Goal: Register for event/course

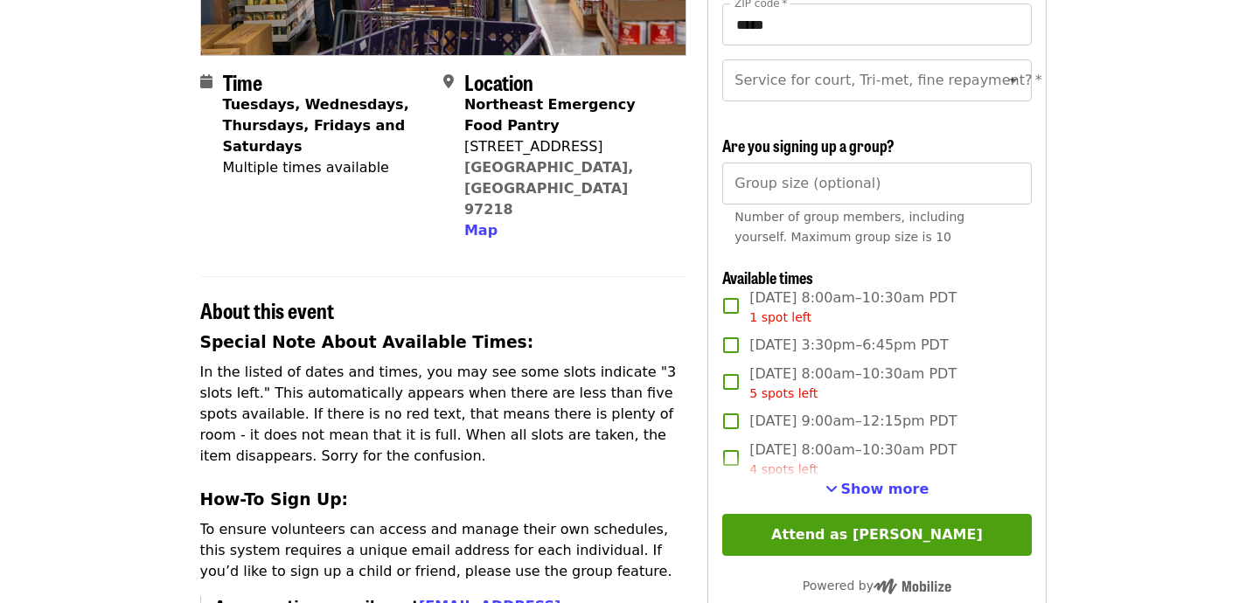
scroll to position [378, 0]
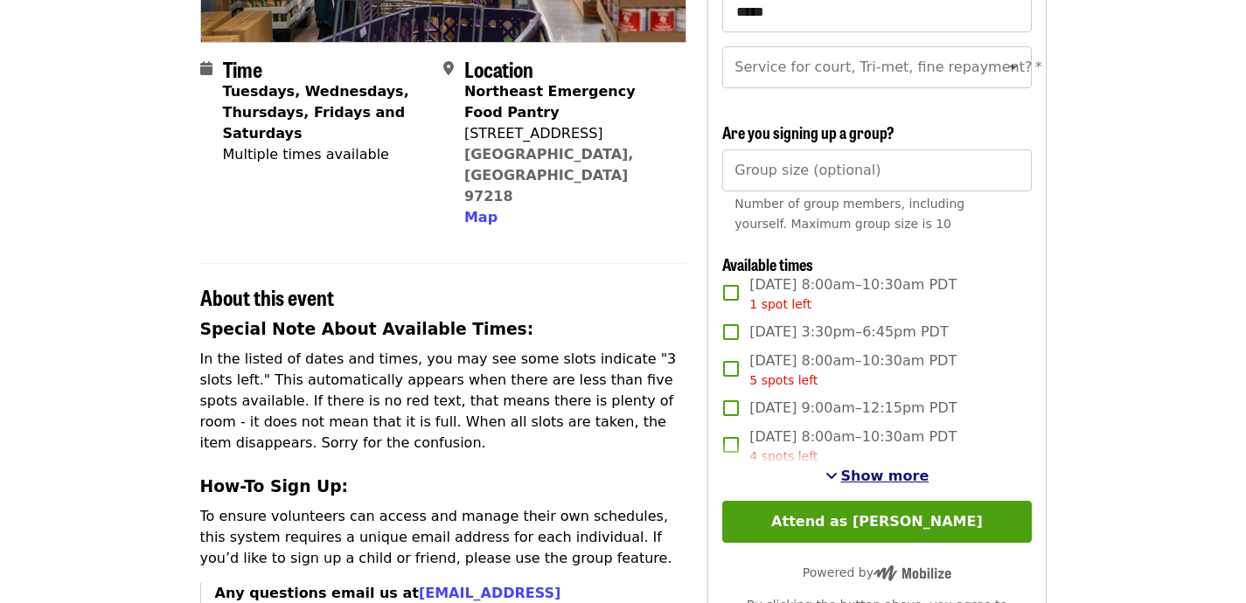
click at [866, 477] on span "Show more" at bounding box center [885, 476] width 88 height 17
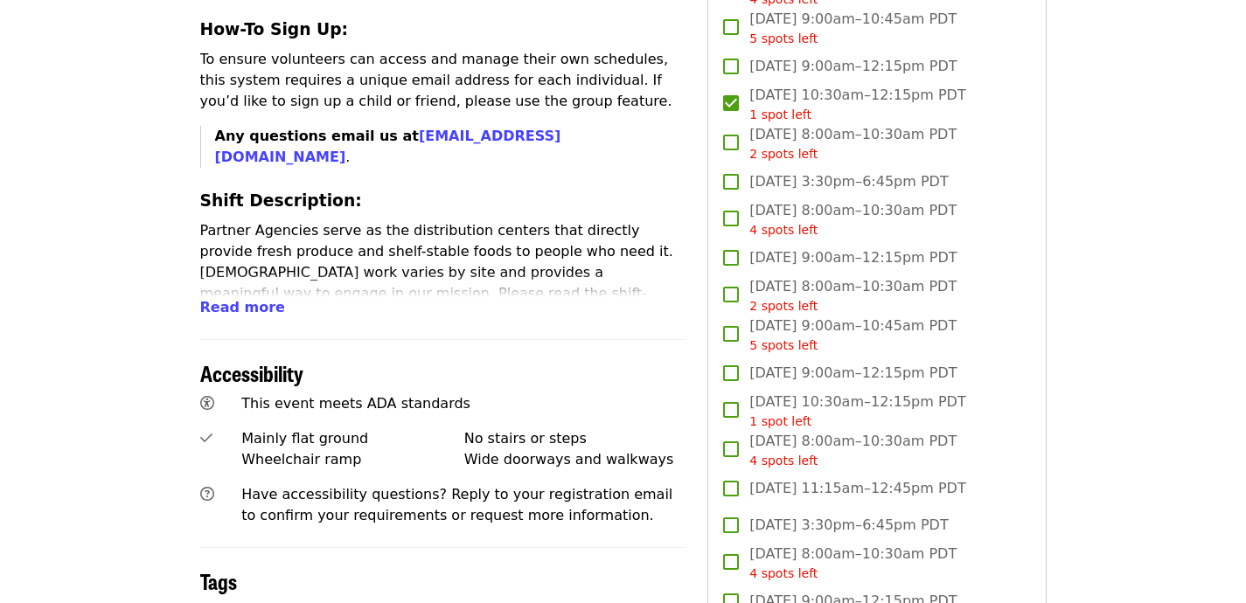
scroll to position [839, 0]
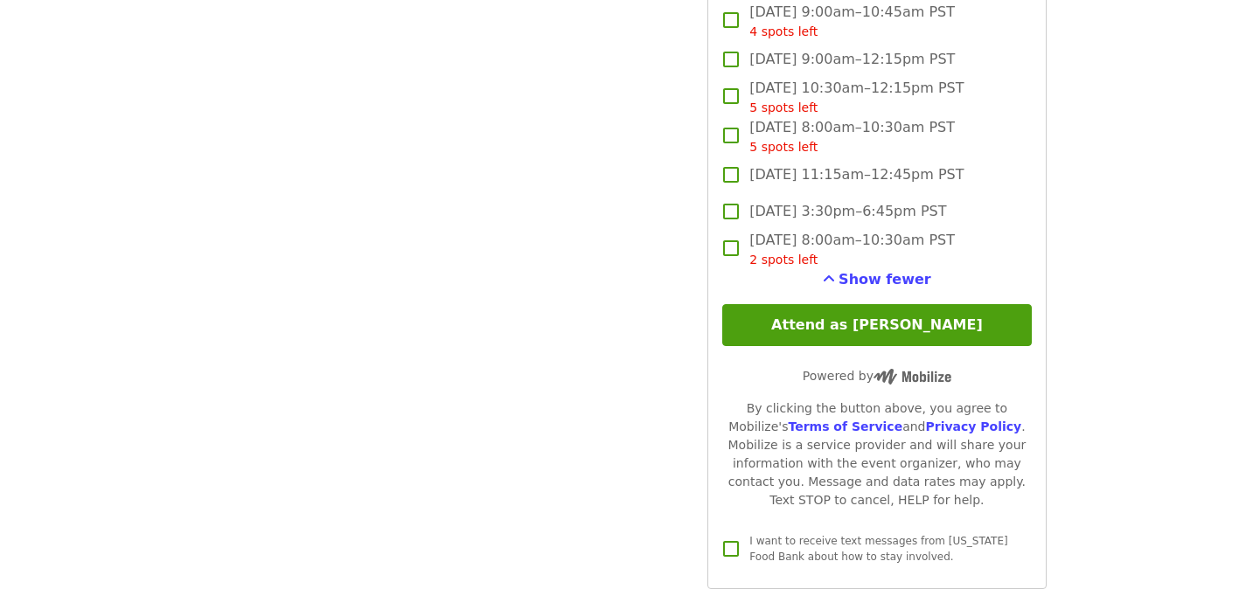
scroll to position [3861, 0]
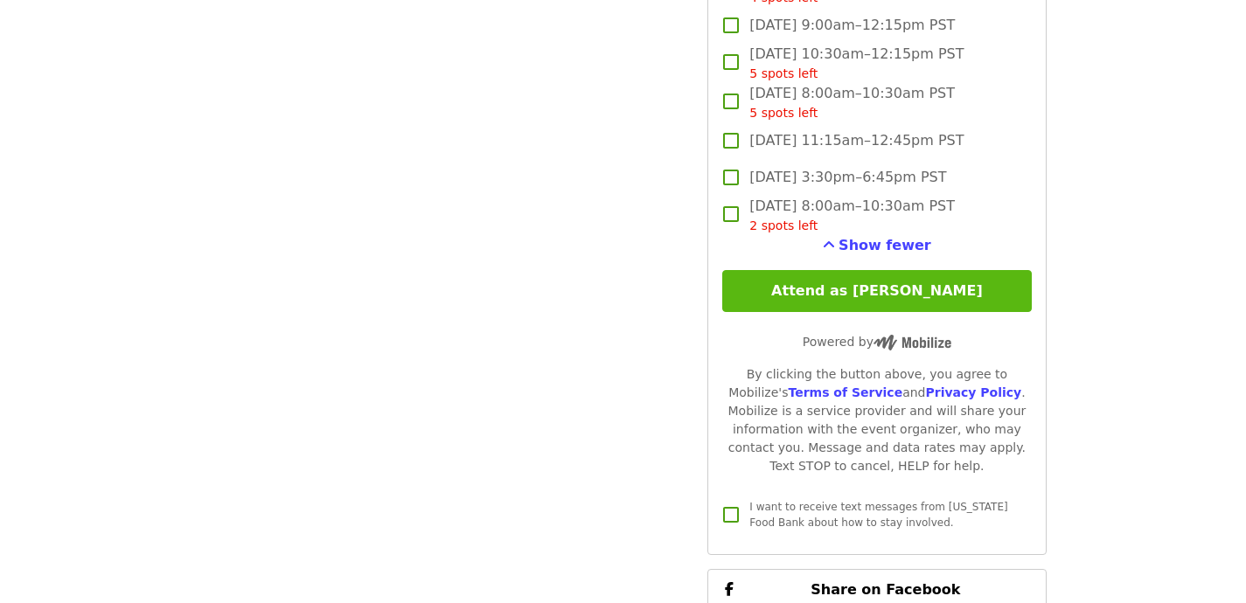
click at [1014, 291] on button "Attend as [PERSON_NAME]" at bounding box center [876, 291] width 309 height 42
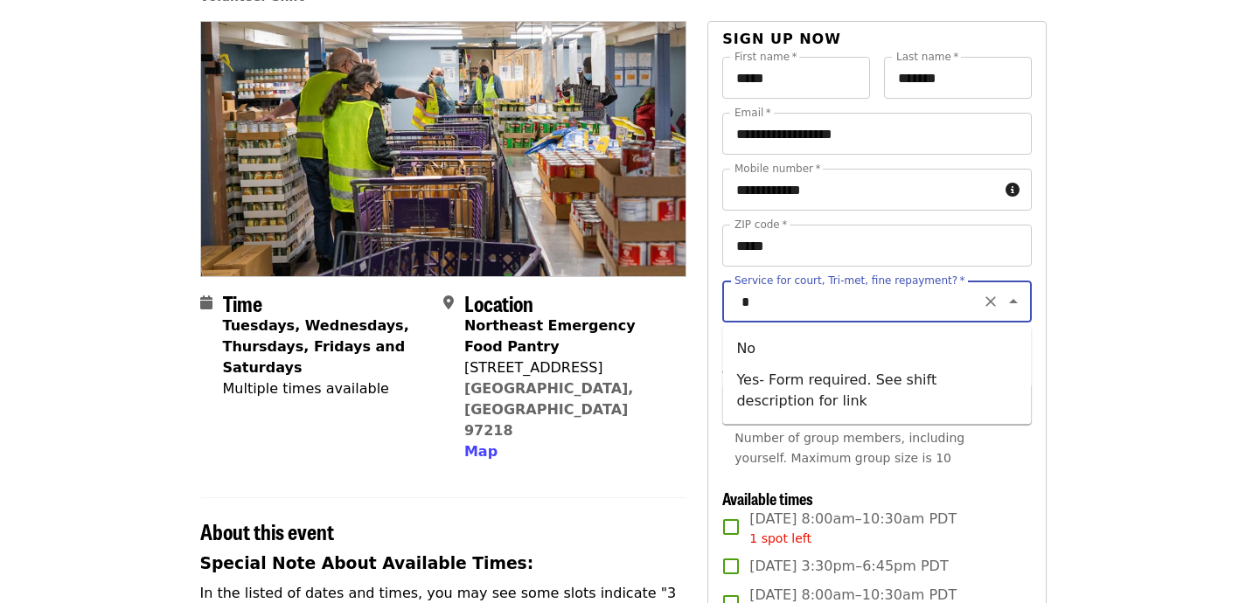
type input "**"
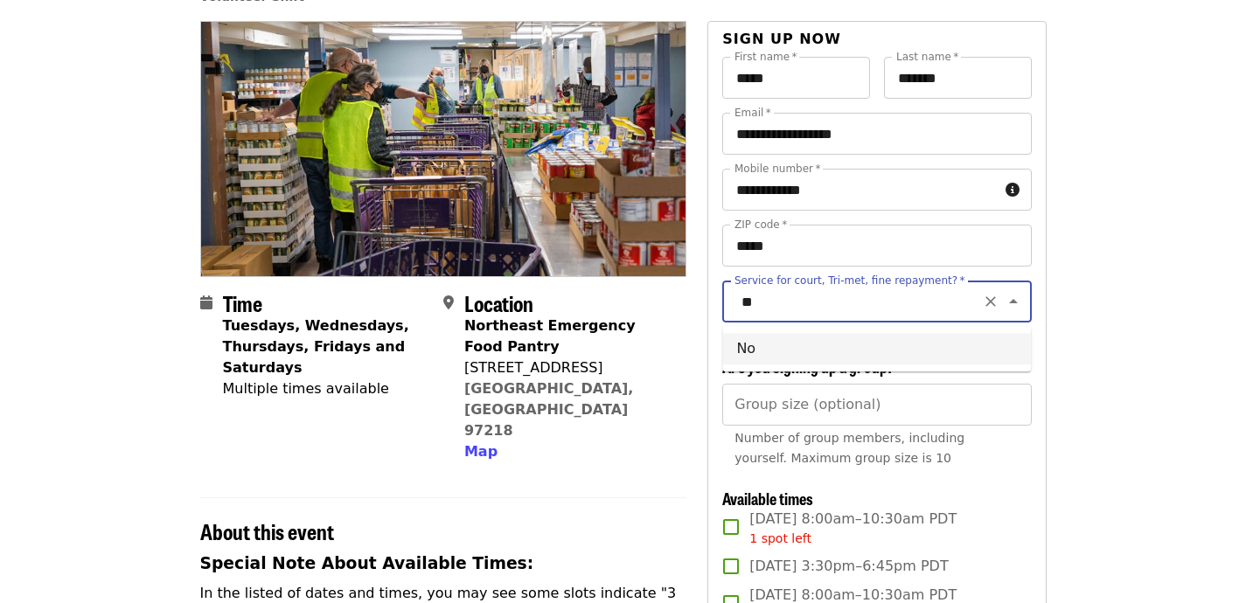
click at [988, 311] on button "Clear" at bounding box center [990, 301] width 24 height 24
click at [755, 342] on li "No" at bounding box center [876, 348] width 309 height 31
type input "**"
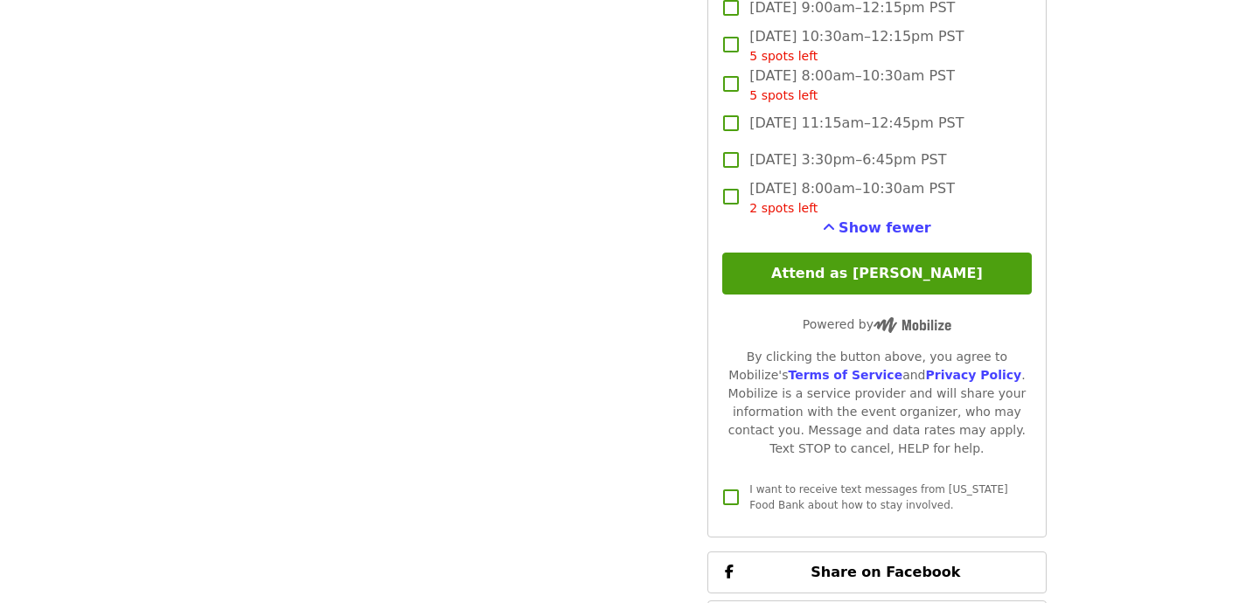
scroll to position [3920, 0]
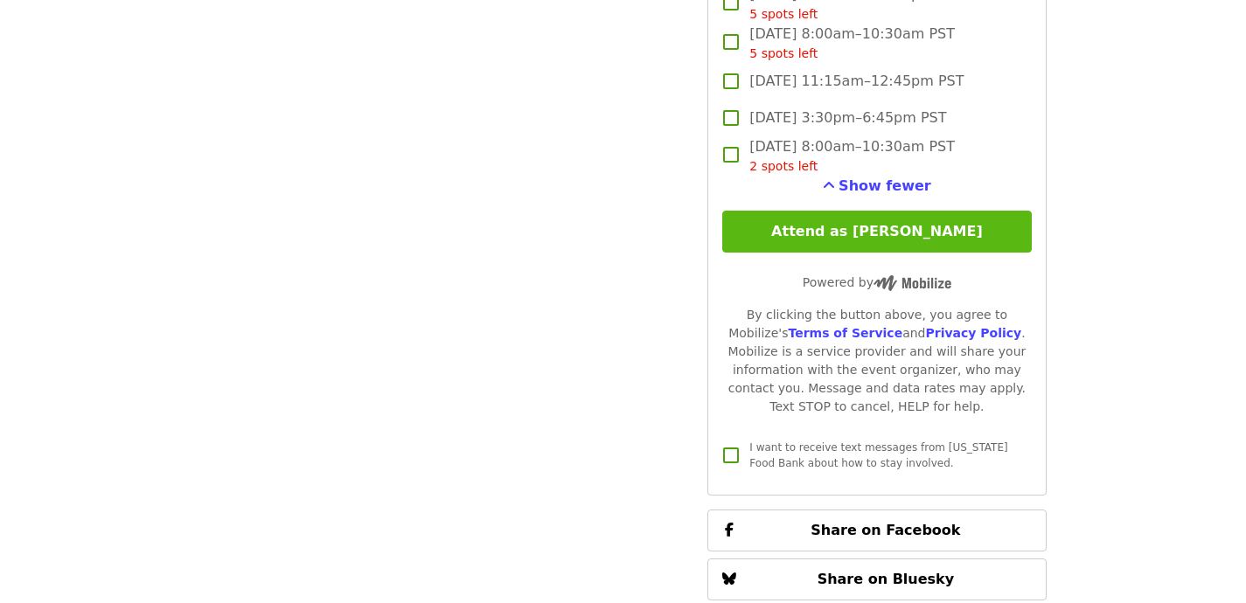
click at [1005, 233] on button "Attend as [PERSON_NAME]" at bounding box center [876, 232] width 309 height 42
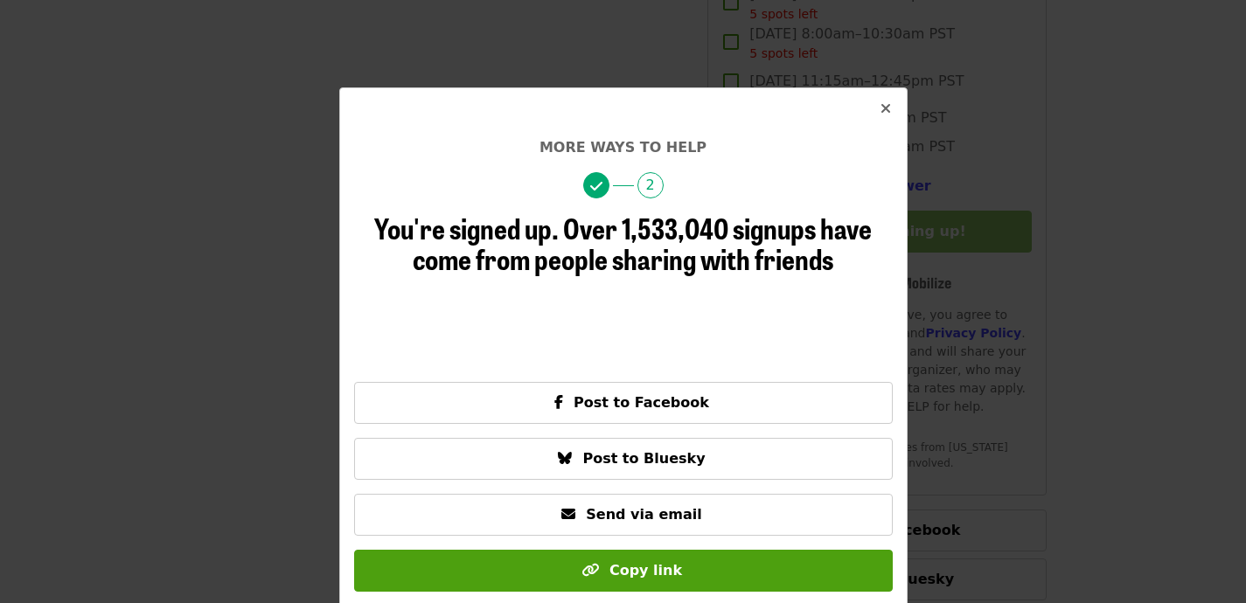
click at [1166, 207] on div "More ways to help 2 You're signed up. Over 1,533,040 signups have come from peo…" at bounding box center [623, 301] width 1246 height 603
